Goal: Task Accomplishment & Management: Check status

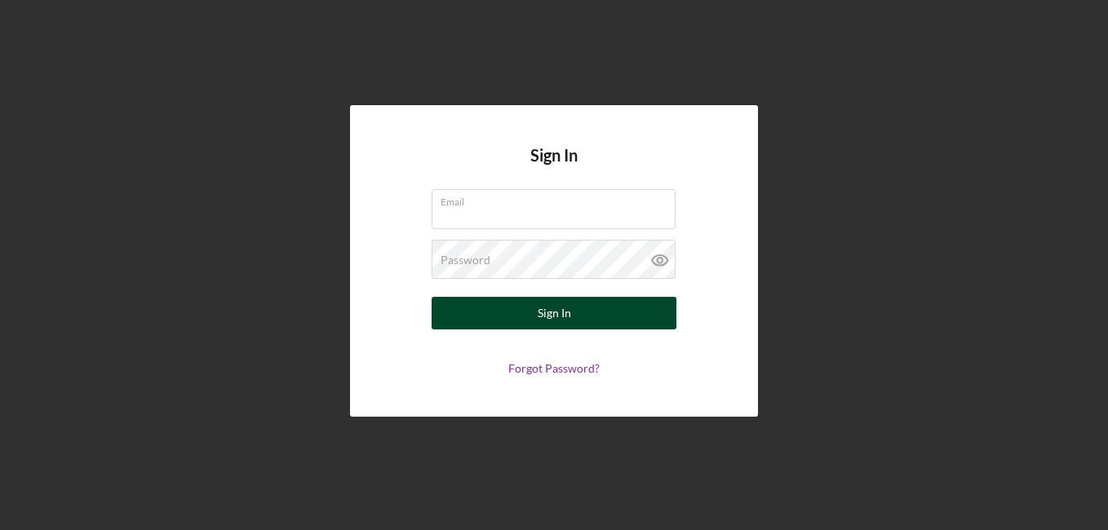
type input "[EMAIL_ADDRESS][DOMAIN_NAME]"
click at [560, 309] on div "Sign In" at bounding box center [554, 313] width 33 height 33
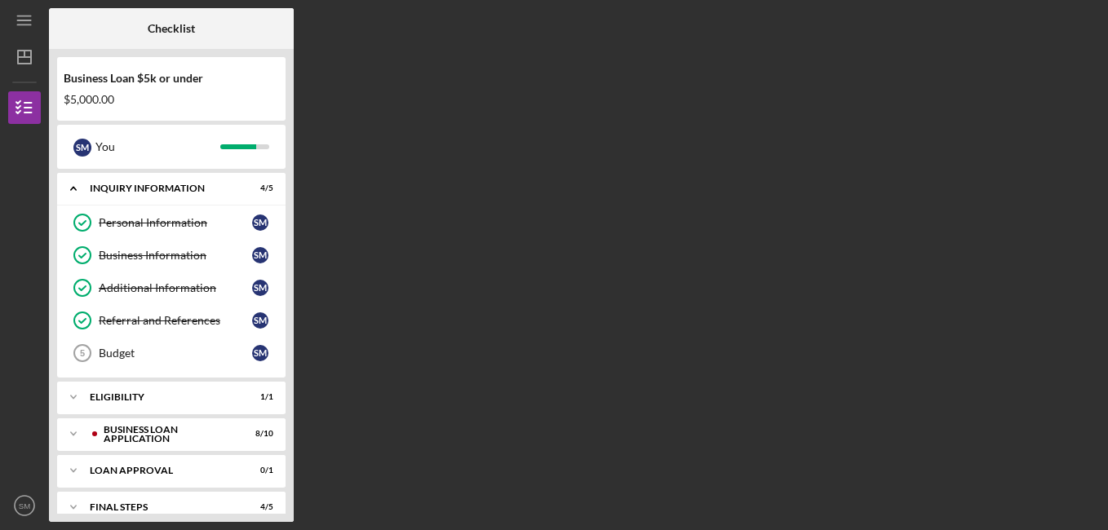
click at [1084, 193] on div "Checklist Business Loan $5k or under $5,000.00 S M You Icon/Expander INQUIRY IN…" at bounding box center [574, 265] width 1051 height 514
drag, startPoint x: 287, startPoint y: 145, endPoint x: 286, endPoint y: 181, distance: 35.9
click at [286, 181] on div "Business Loan $5k or under $5,000.00 S M You Icon/Expander INQUIRY INFORMATION …" at bounding box center [171, 285] width 245 height 473
click at [157, 503] on div "Final Steps" at bounding box center [177, 508] width 175 height 10
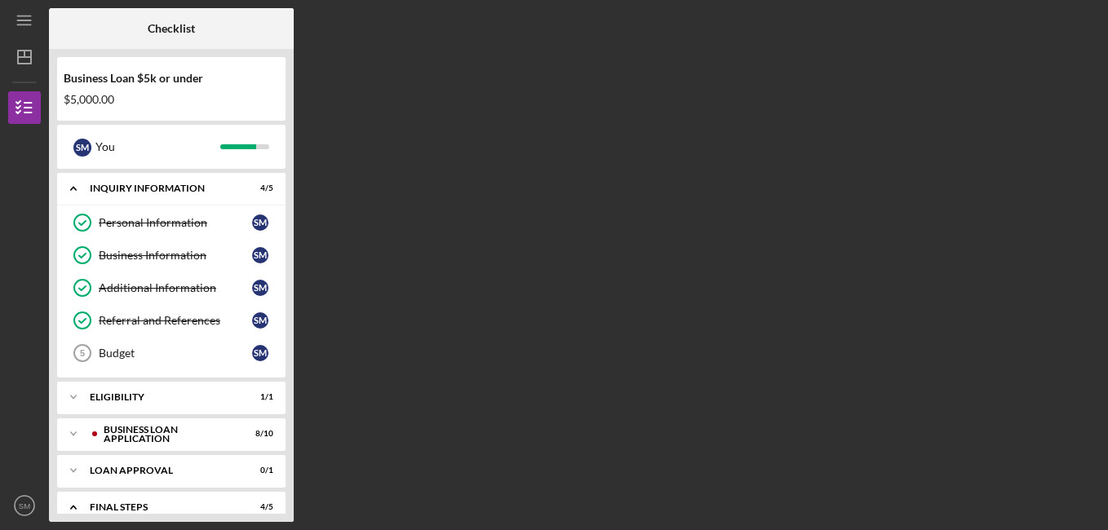
click at [430, 163] on div "Checklist Business Loan $5k or under $5,000.00 S M You Icon/Expander INQUIRY IN…" at bounding box center [574, 265] width 1051 height 514
click at [623, 255] on div "Checklist Business Loan $5k or under $5,000.00 S M You Icon/Expander INQUIRY IN…" at bounding box center [574, 265] width 1051 height 514
click at [117, 473] on div "Loan Approval" at bounding box center [177, 471] width 175 height 10
click at [121, 503] on div "Loan Pre-Approval" at bounding box center [175, 505] width 153 height 13
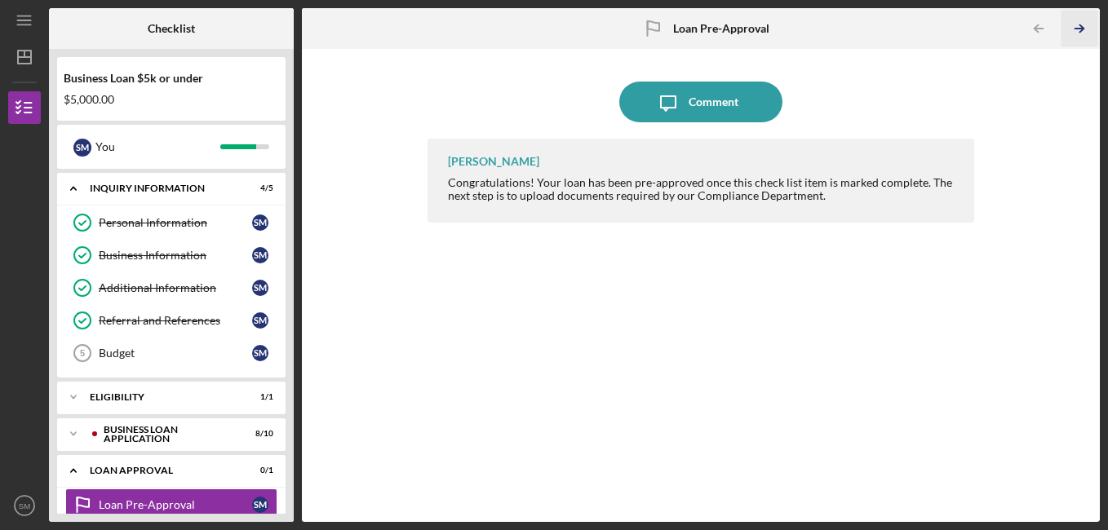
click at [1082, 21] on icon "Icon/Table Pagination Arrow" at bounding box center [1080, 29] width 37 height 37
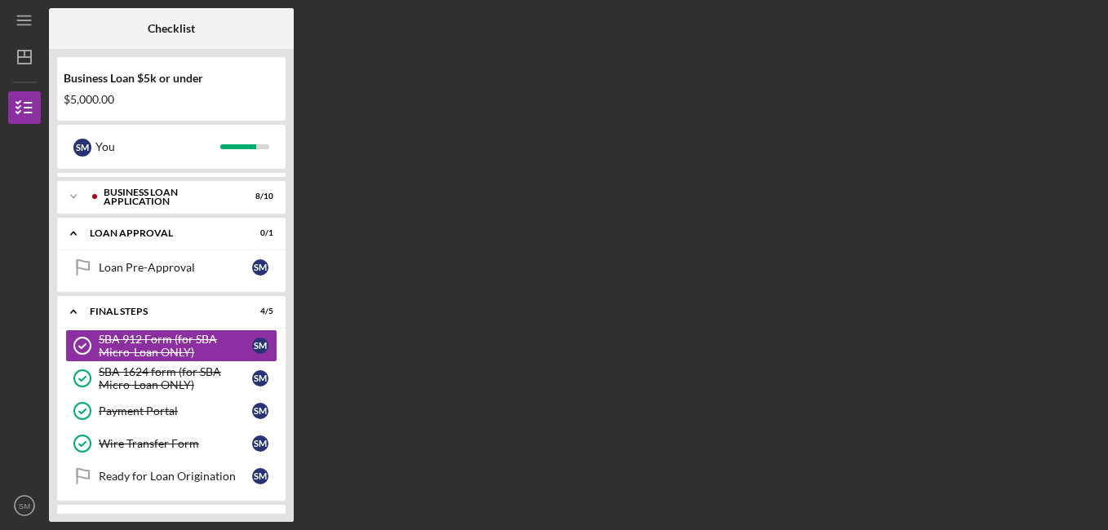
scroll to position [240, 0]
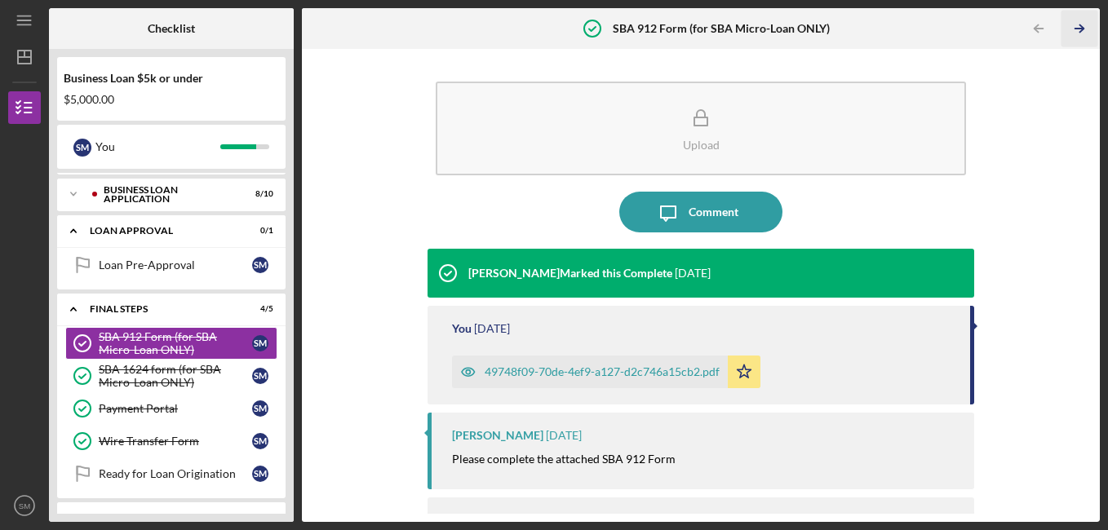
click at [1081, 28] on icon "Icon/Table Pagination Arrow" at bounding box center [1080, 29] width 37 height 37
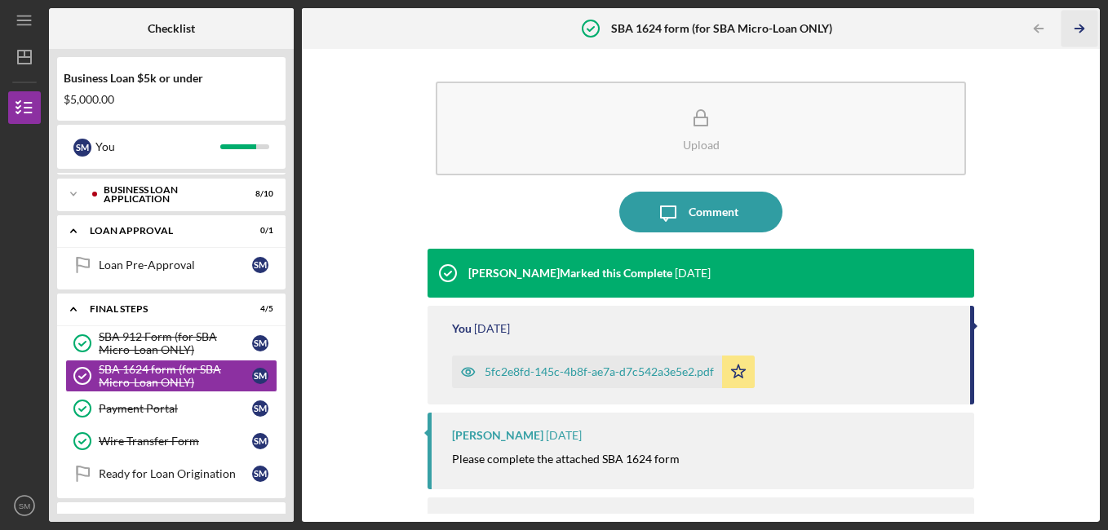
click at [1081, 28] on icon "Icon/Table Pagination Arrow" at bounding box center [1080, 29] width 37 height 37
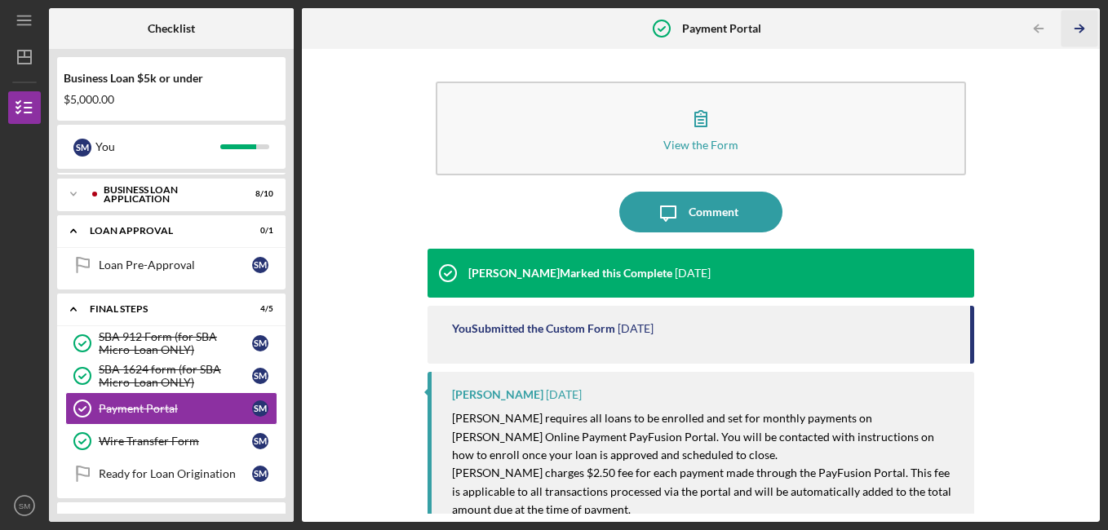
click at [1081, 28] on icon "Icon/Table Pagination Arrow" at bounding box center [1080, 29] width 37 height 37
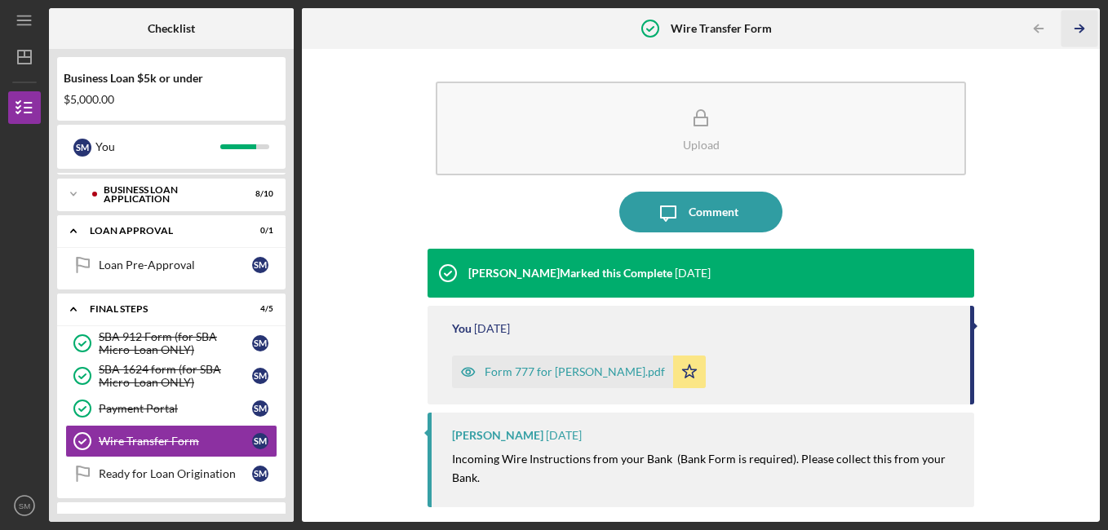
click at [1081, 28] on icon "Icon/Table Pagination Arrow" at bounding box center [1080, 29] width 37 height 37
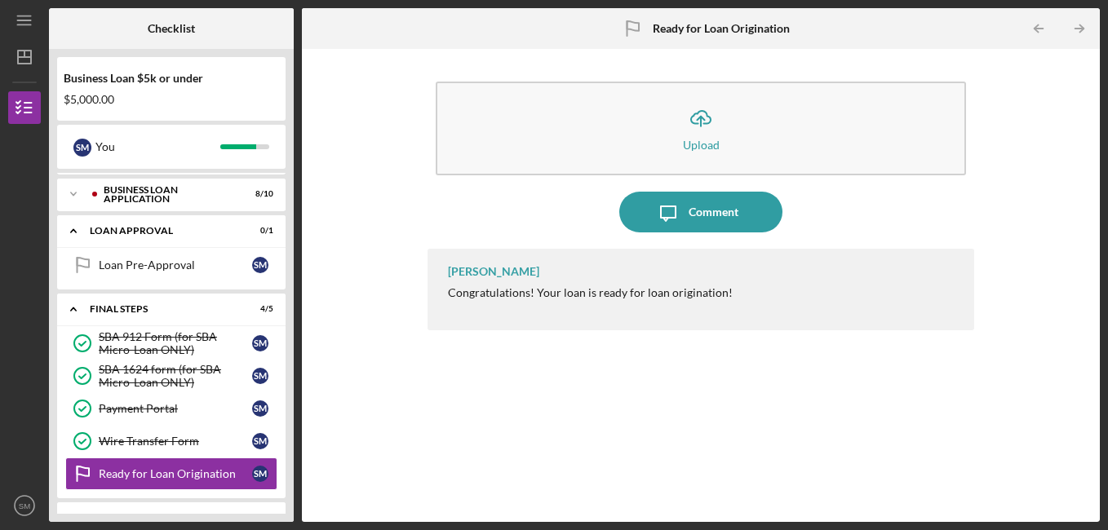
click at [1081, 28] on icon "Icon/Table Pagination Arrow" at bounding box center [1080, 29] width 37 height 37
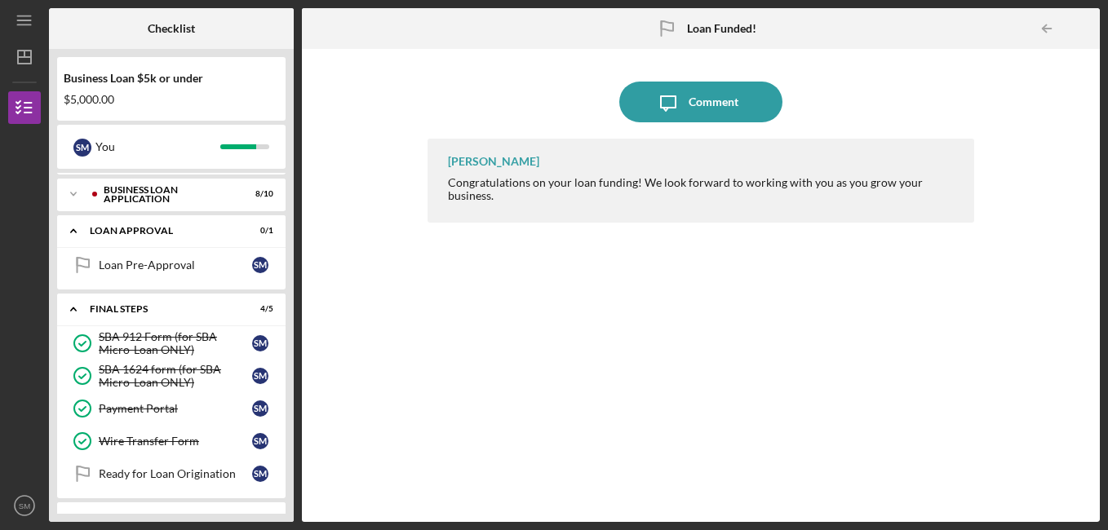
scroll to position [311, 0]
